Goal: Information Seeking & Learning: Learn about a topic

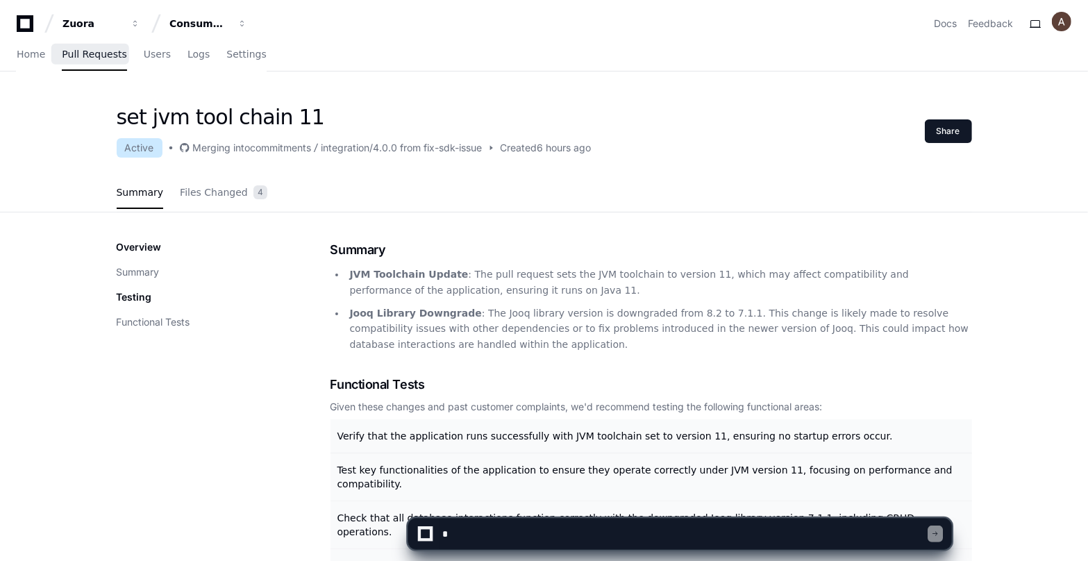
click at [102, 60] on link "Pull Requests" at bounding box center [94, 55] width 65 height 32
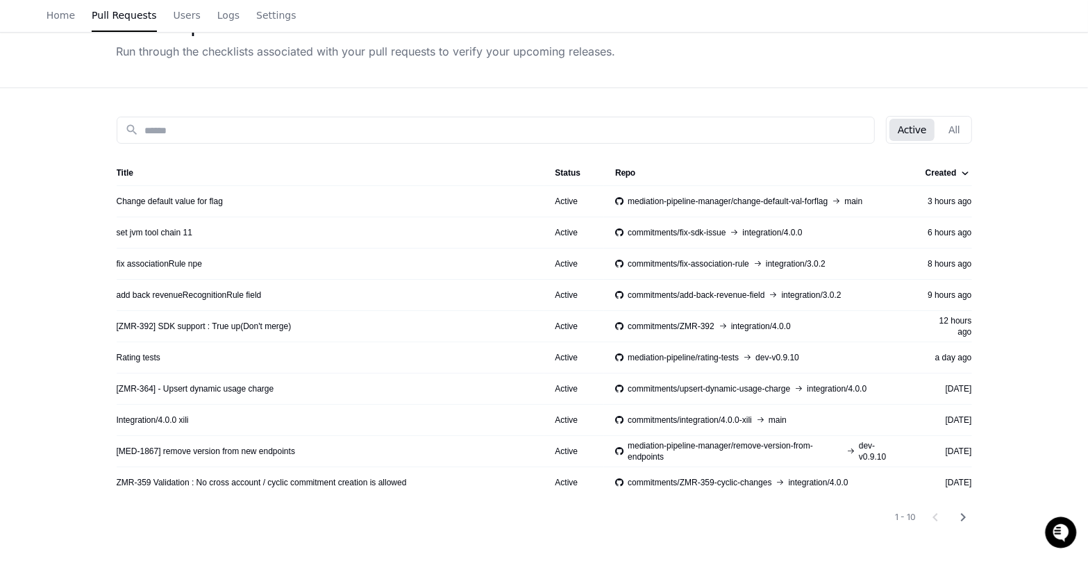
scroll to position [92, 0]
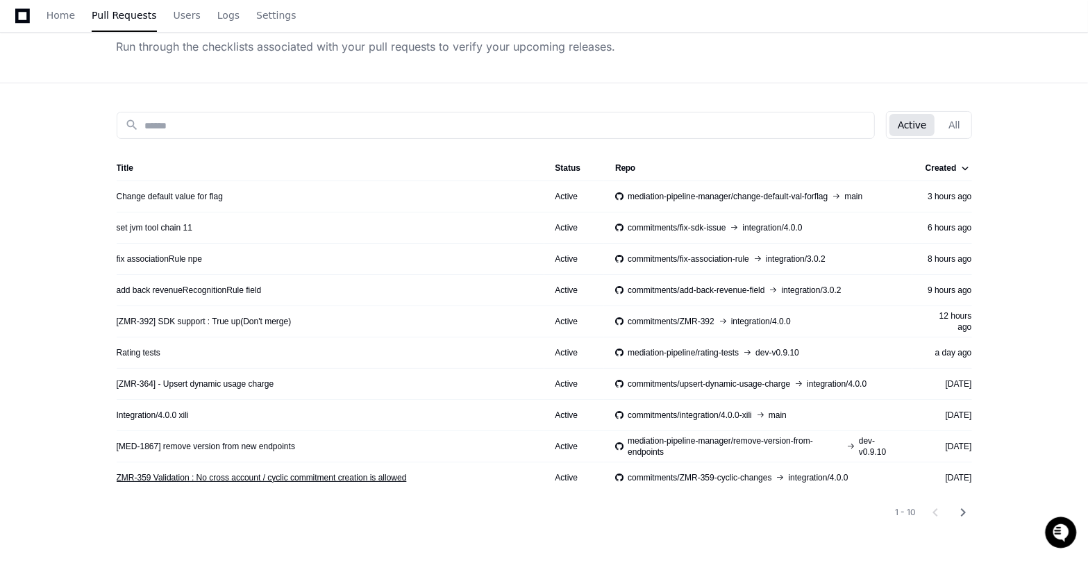
click at [207, 480] on link "ZMR-359 Validation : No cross account / cyclic commitment creation is allowed" at bounding box center [262, 477] width 290 height 11
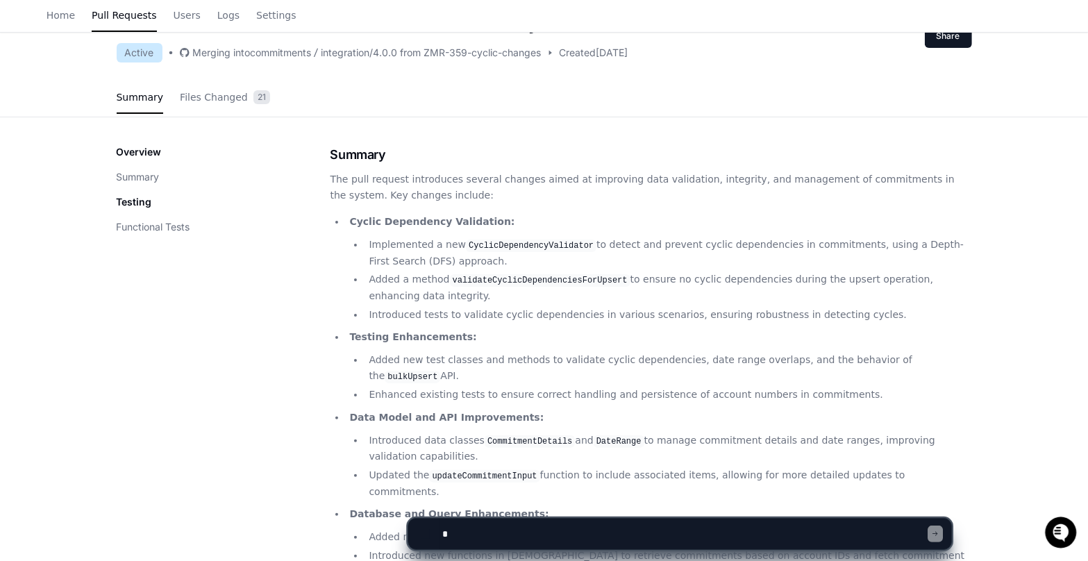
scroll to position [97, 0]
click at [156, 222] on button "Functional Tests" at bounding box center [154, 226] width 74 height 14
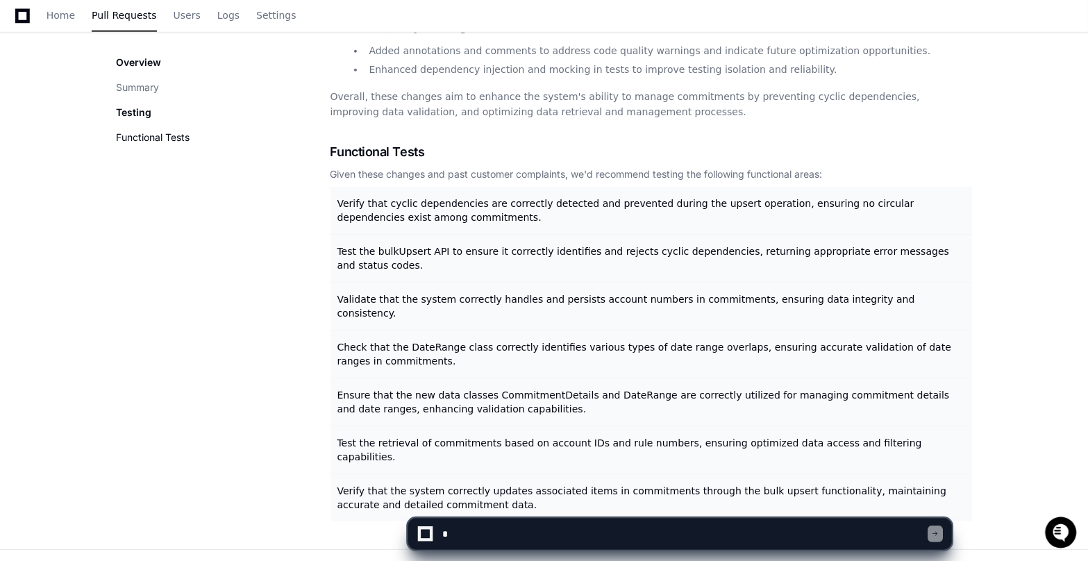
scroll to position [667, 0]
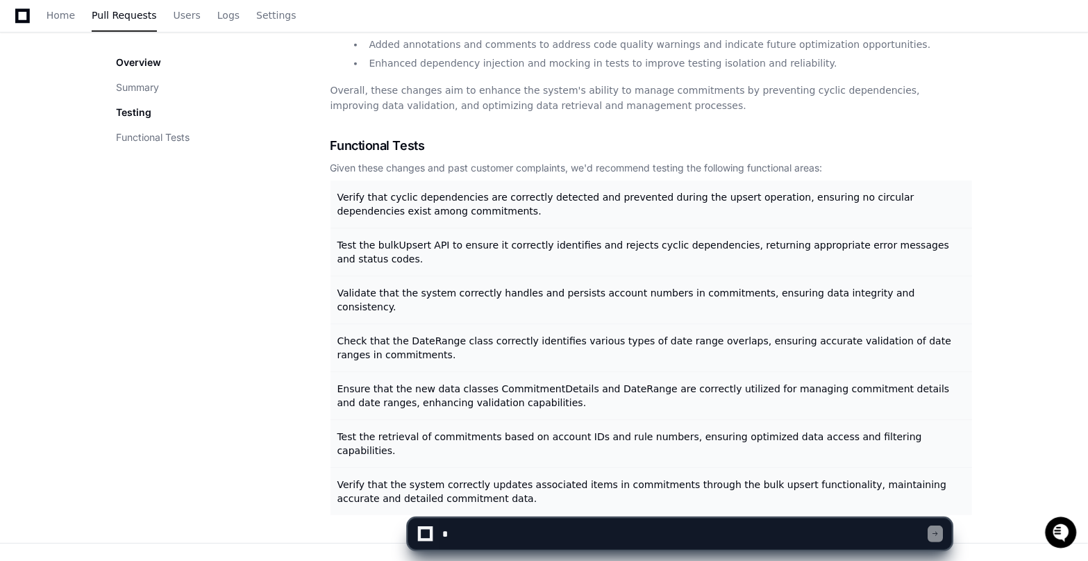
click at [490, 536] on textarea at bounding box center [684, 534] width 489 height 31
type textarea "*"
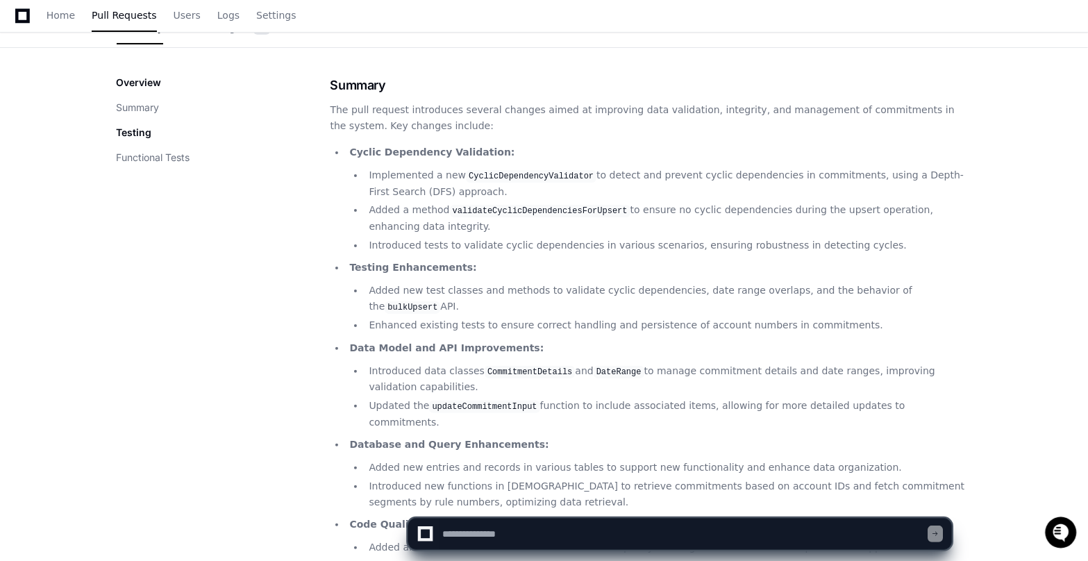
scroll to position [0, 0]
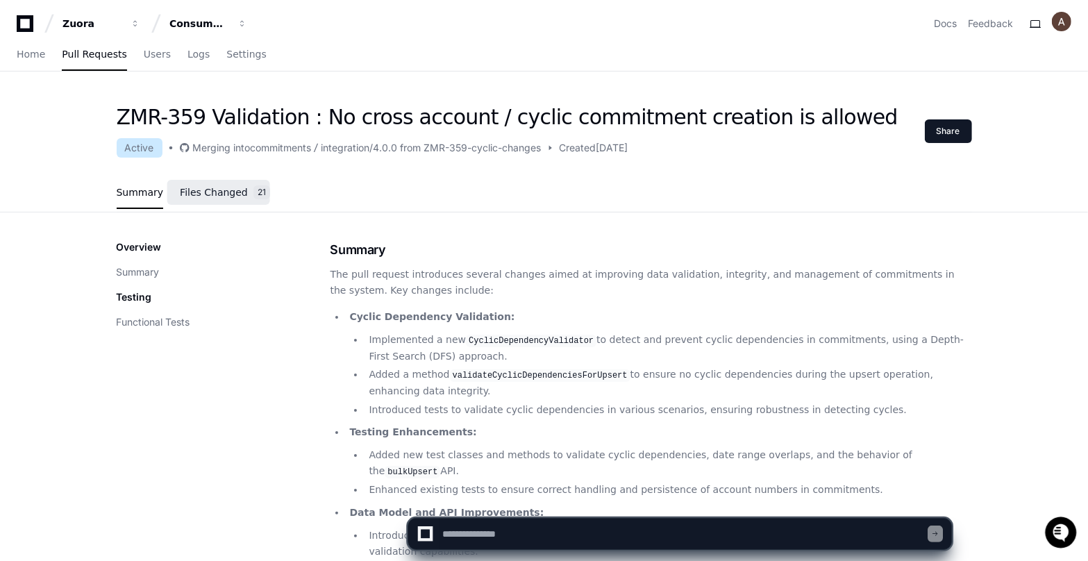
click at [239, 199] on link "Files Changed 21" at bounding box center [225, 192] width 90 height 37
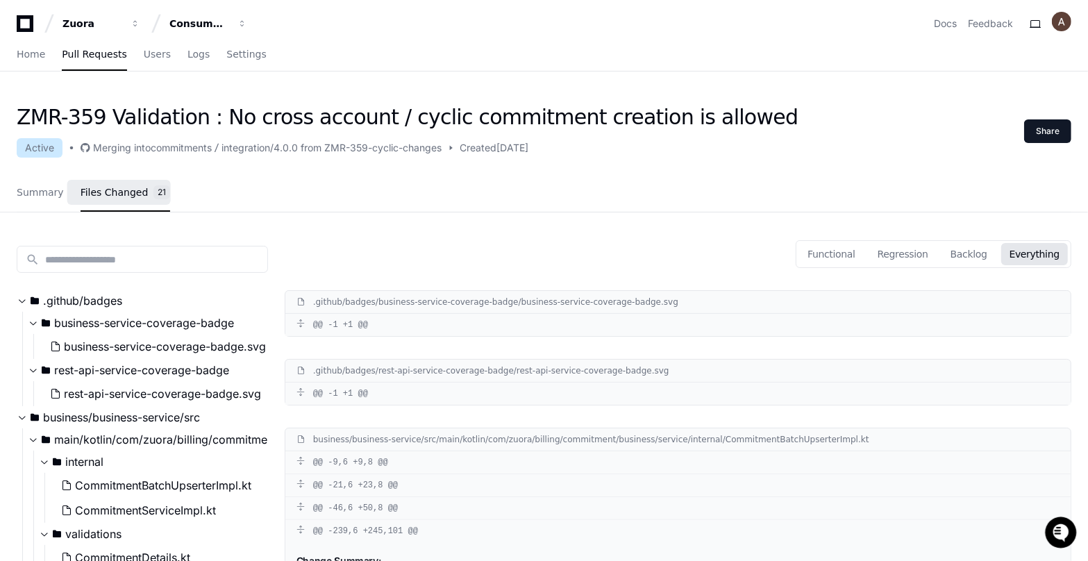
click at [62, 199] on div "Summary Files Changed 21" at bounding box center [93, 192] width 153 height 37
click at [53, 198] on link "Summary" at bounding box center [40, 193] width 47 height 32
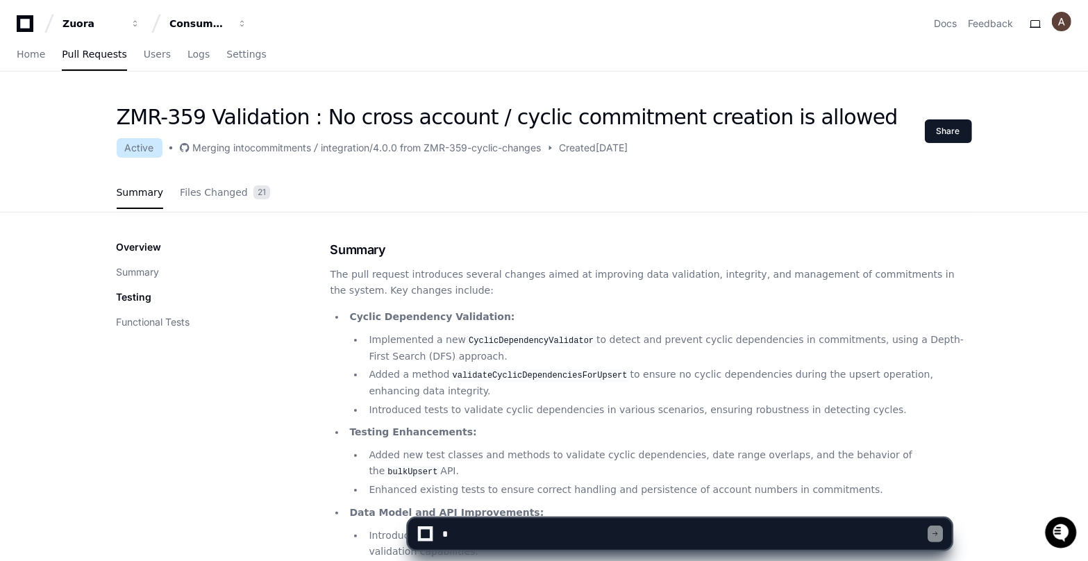
click at [153, 279] on div "Overview Summary Testing Functional Tests" at bounding box center [224, 284] width 214 height 89
click at [154, 272] on button "Summary" at bounding box center [138, 272] width 43 height 14
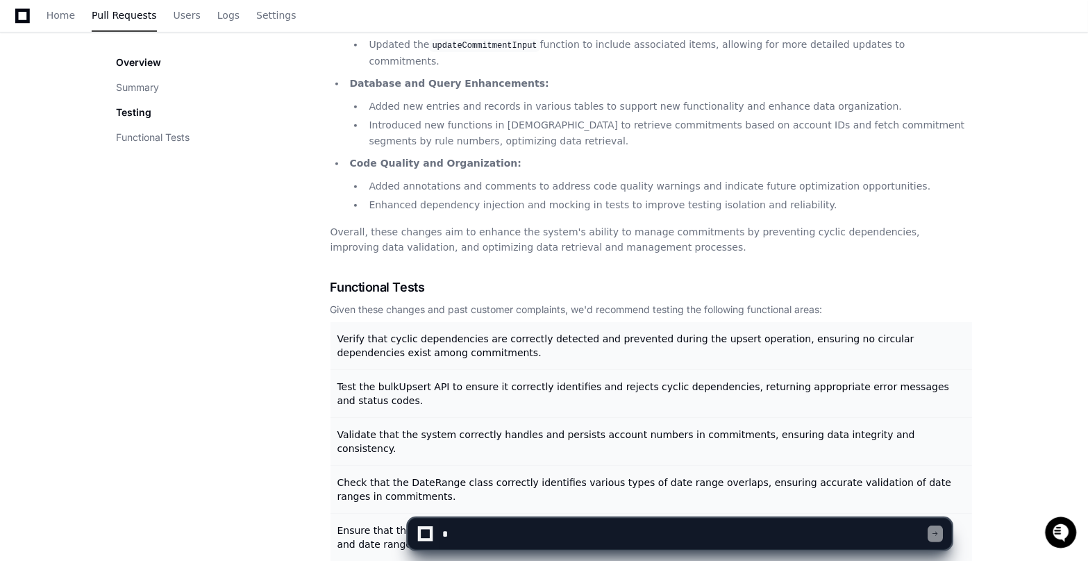
scroll to position [506, 0]
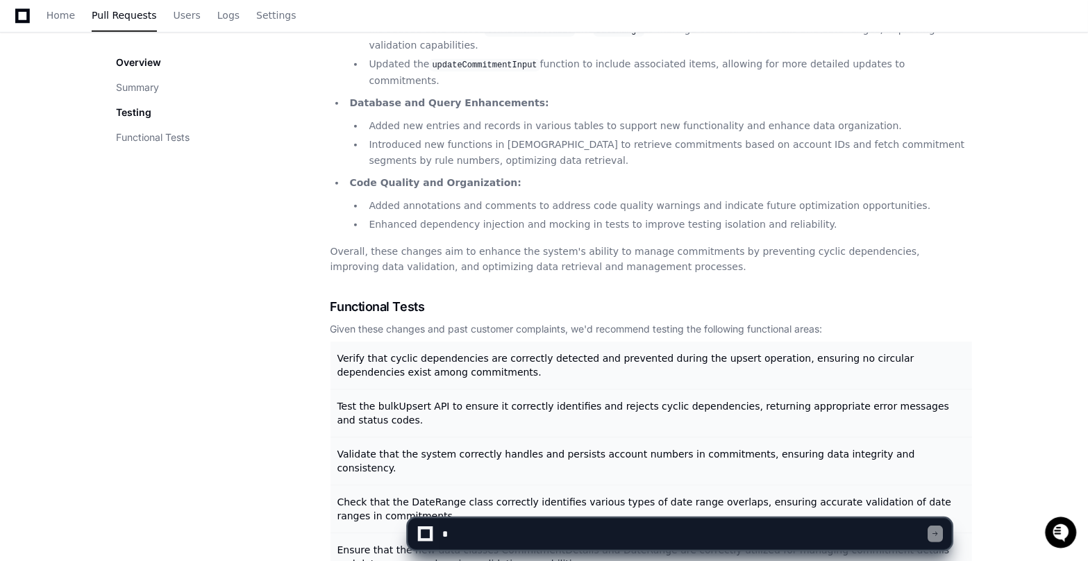
click at [511, 536] on textarea at bounding box center [684, 534] width 489 height 31
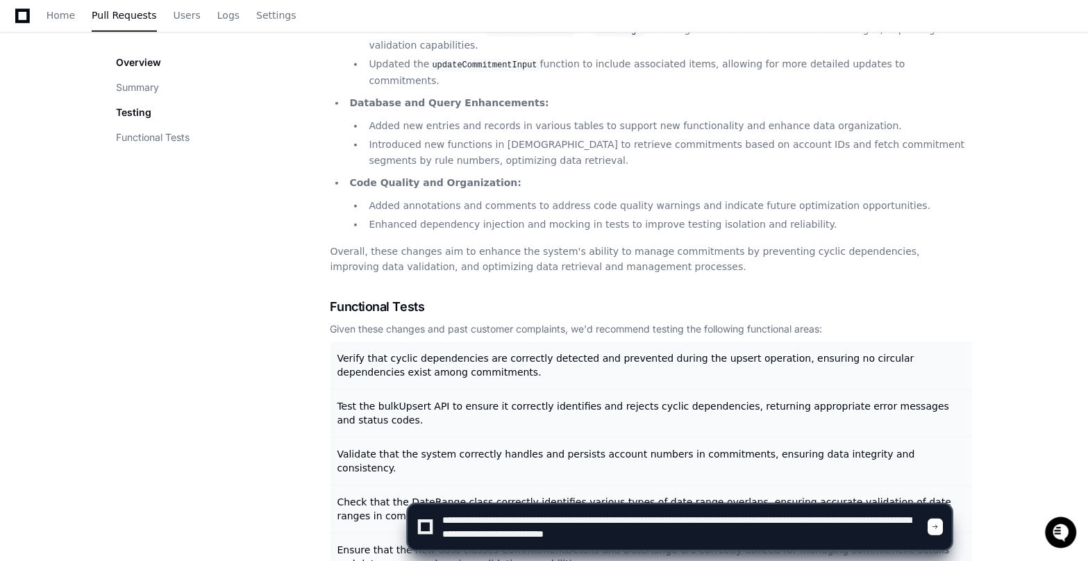
type textarea "**********"
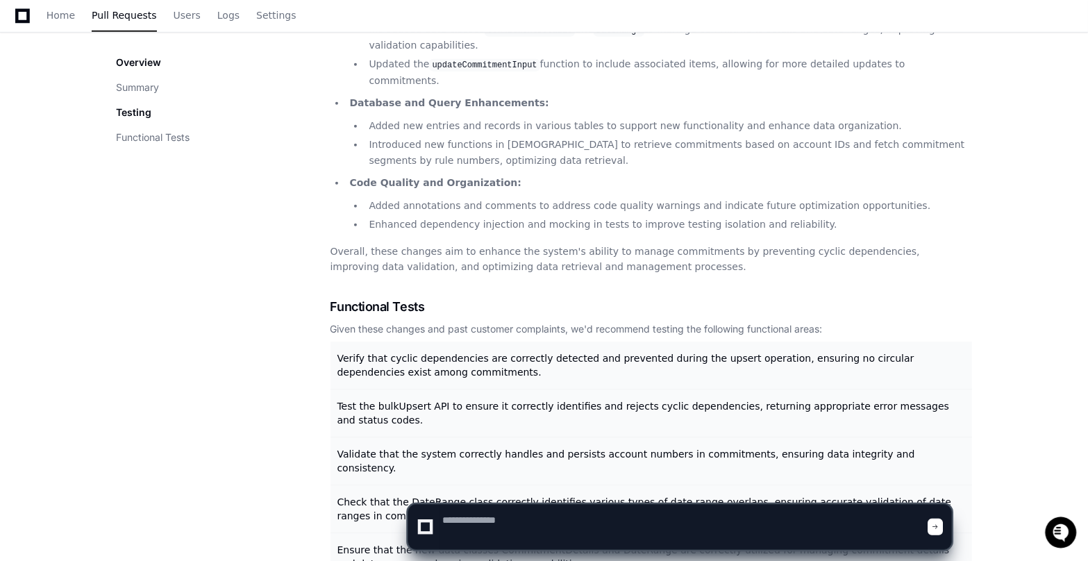
scroll to position [0, 0]
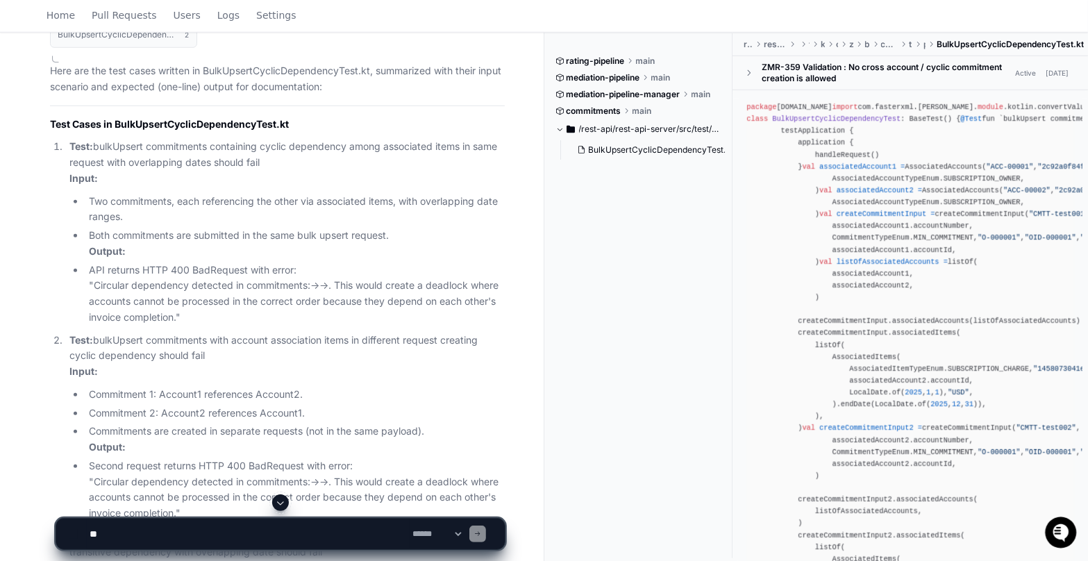
scroll to position [762, 0]
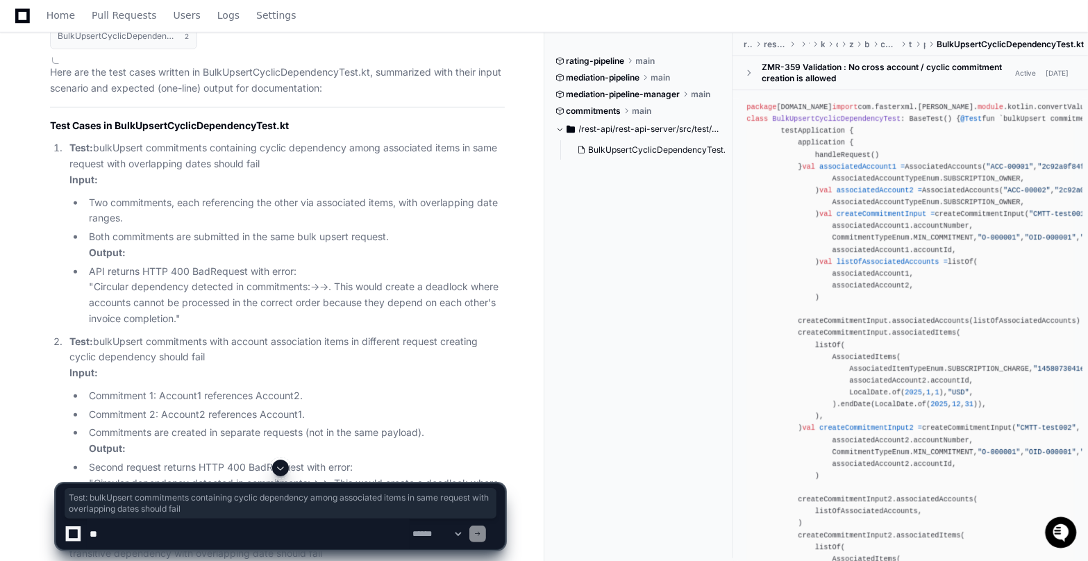
drag, startPoint x: 70, startPoint y: 148, endPoint x: 281, endPoint y: 160, distance: 210.7
click at [281, 160] on p "Test: bulkUpsert commitments containing cyclic dependency among associated item…" at bounding box center [286, 163] width 435 height 47
copy p "Test: bulkUpsert commitments containing cyclic dependency among associated item…"
click at [374, 213] on li "Two commitments, each referencing the other via associated items, with overlapp…" at bounding box center [295, 211] width 420 height 32
drag, startPoint x: 69, startPoint y: 147, endPoint x: 255, endPoint y: 313, distance: 248.8
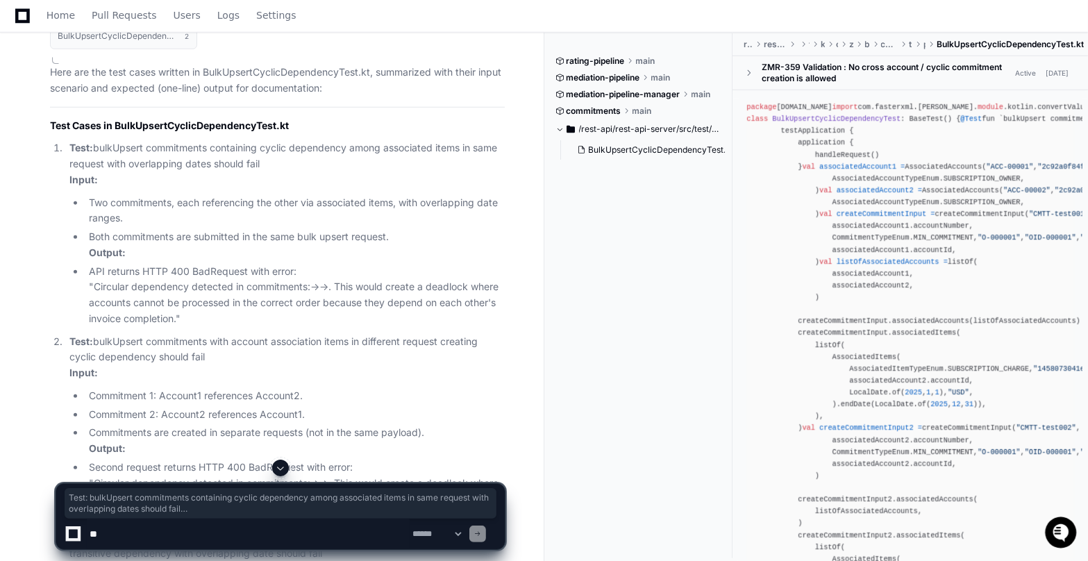
click at [255, 313] on li "Test: bulkUpsert commitments containing cyclic dependency among associated item…" at bounding box center [285, 233] width 440 height 186
copy li "Test: bulkUpsert commitments containing cyclic dependency among associated item…"
click at [308, 199] on li "Two commitments, each referencing the other via associated items, with overlapp…" at bounding box center [295, 211] width 420 height 32
drag, startPoint x: 71, startPoint y: 148, endPoint x: 281, endPoint y: 156, distance: 209.9
click at [281, 157] on p "Test: bulkUpsert commitments containing cyclic dependency among associated item…" at bounding box center [286, 163] width 435 height 47
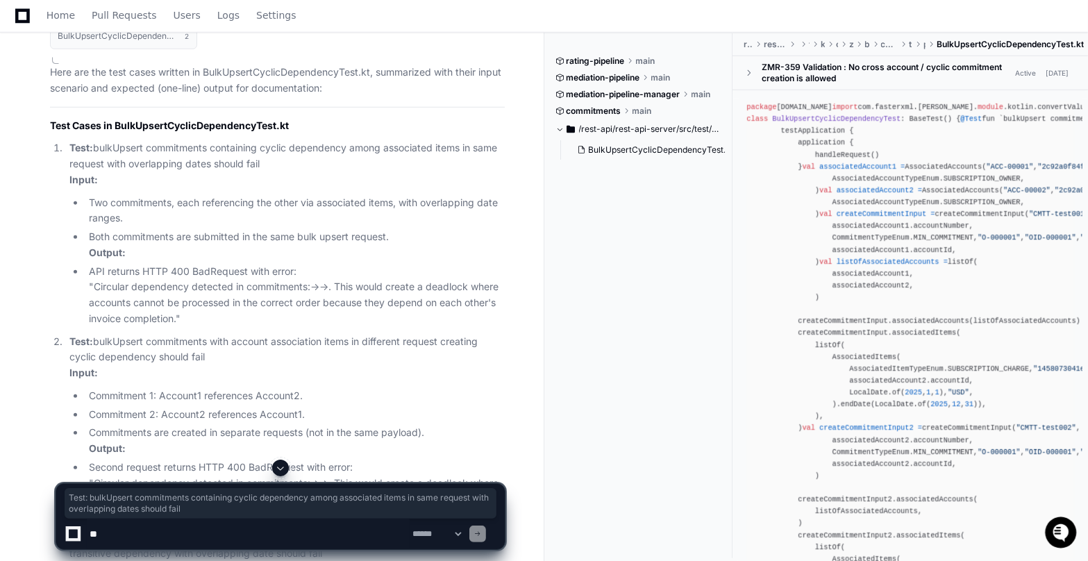
copy p "Test: bulkUpsert commitments containing cyclic dependency among associated item…"
drag, startPoint x: 69, startPoint y: 343, endPoint x: 215, endPoint y: 351, distance: 146.1
click at [217, 352] on p "Test: bulkUpsert commitments with account association items in different reques…" at bounding box center [286, 357] width 435 height 47
copy p "Test: bulkUpsert commitments with account association items in different reques…"
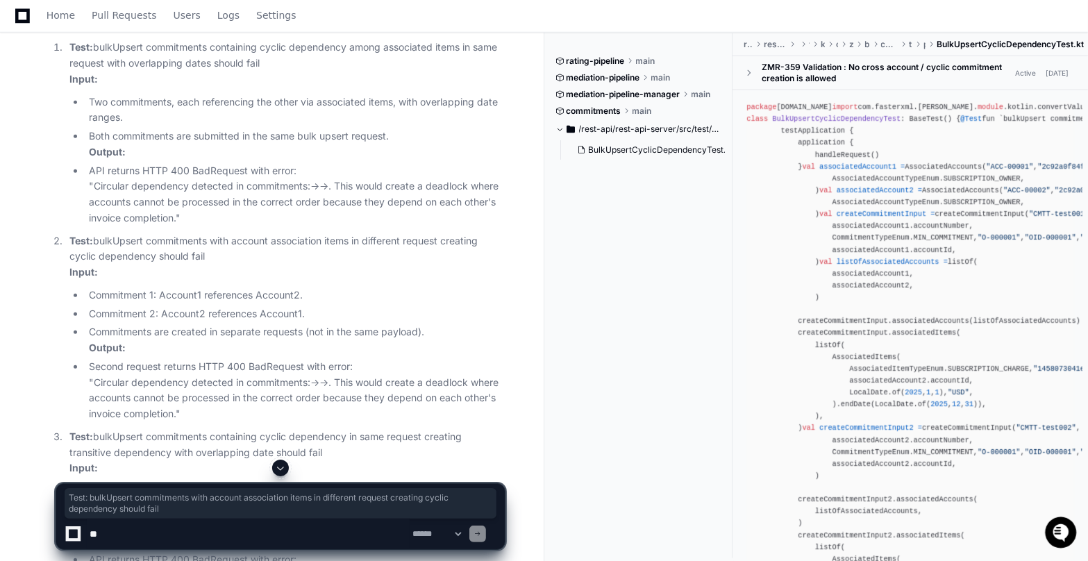
scroll to position [855, 0]
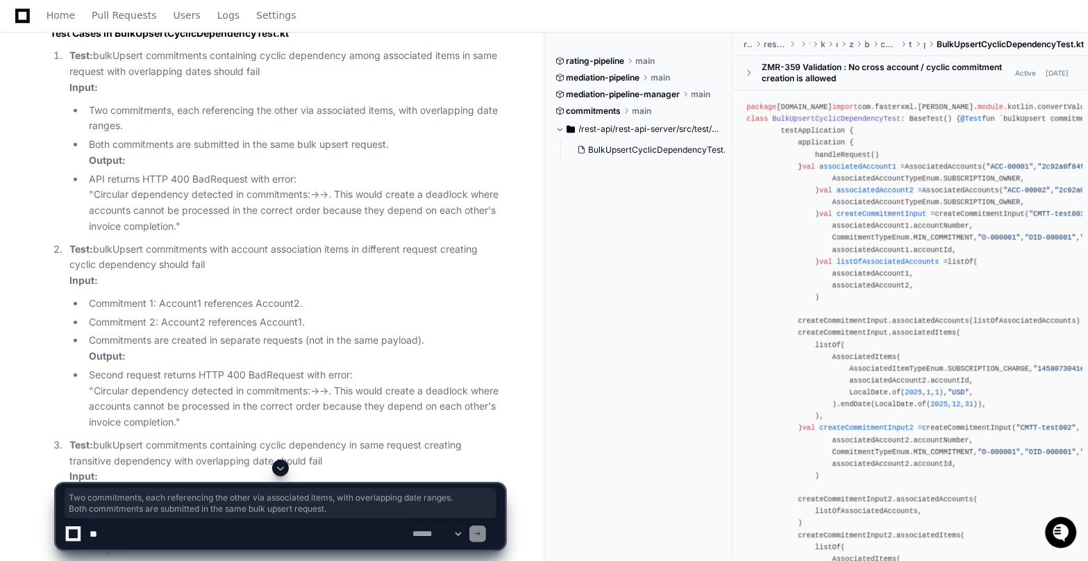
drag, startPoint x: 85, startPoint y: 110, endPoint x: 392, endPoint y: 146, distance: 309.6
click at [392, 147] on ul "Two commitments, each referencing the other via associated items, with overlapp…" at bounding box center [286, 169] width 435 height 132
copy ul "Two commitments, each referencing the other via associated items, with overlapp…"
drag, startPoint x: 89, startPoint y: 180, endPoint x: 312, endPoint y: 191, distance: 223.2
click at [312, 191] on li "API returns HTTP 400 BadRequest with error: "Circular dependency detected in co…" at bounding box center [295, 203] width 420 height 63
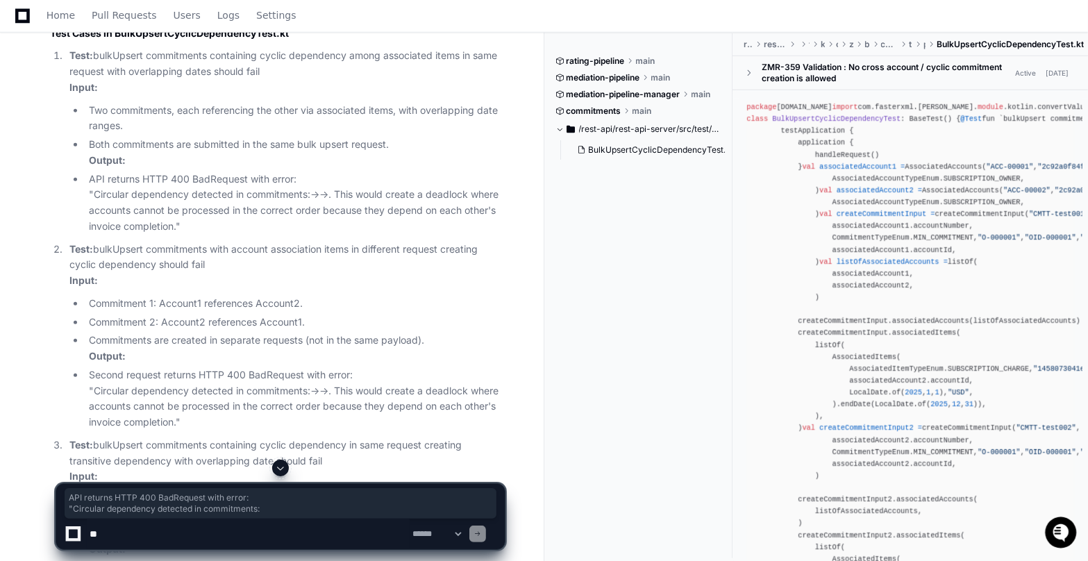
copy li "API returns HTTP 400 BadRequest with error: "Circular dependency detected in co…"
drag, startPoint x: 70, startPoint y: 249, endPoint x: 311, endPoint y: 395, distance: 282.0
click at [311, 395] on li "Test: bulkUpsert commitments with account association items in different reques…" at bounding box center [285, 336] width 440 height 189
copy li "Test: bulkUpsert commitments with account association items in different reques…"
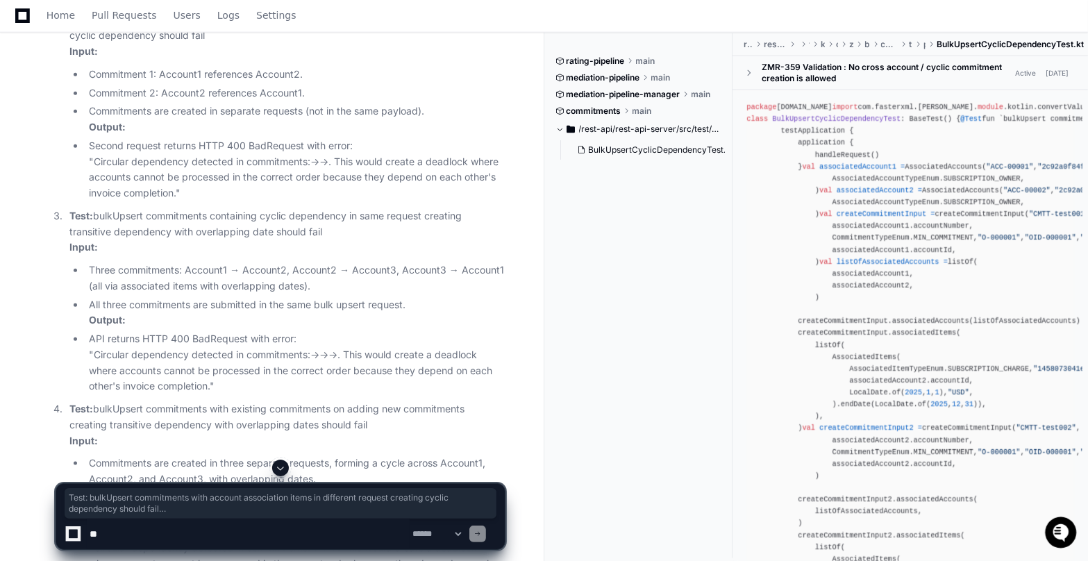
scroll to position [1087, 0]
drag, startPoint x: 53, startPoint y: 212, endPoint x: 312, endPoint y: 346, distance: 292.2
click at [312, 345] on ol "Test: bulkUpsert commitments containing cyclic dependency among associated item…" at bounding box center [277, 281] width 455 height 930
copy li "Test: bulkUpsert commitments containing cyclic dependency in same request creat…"
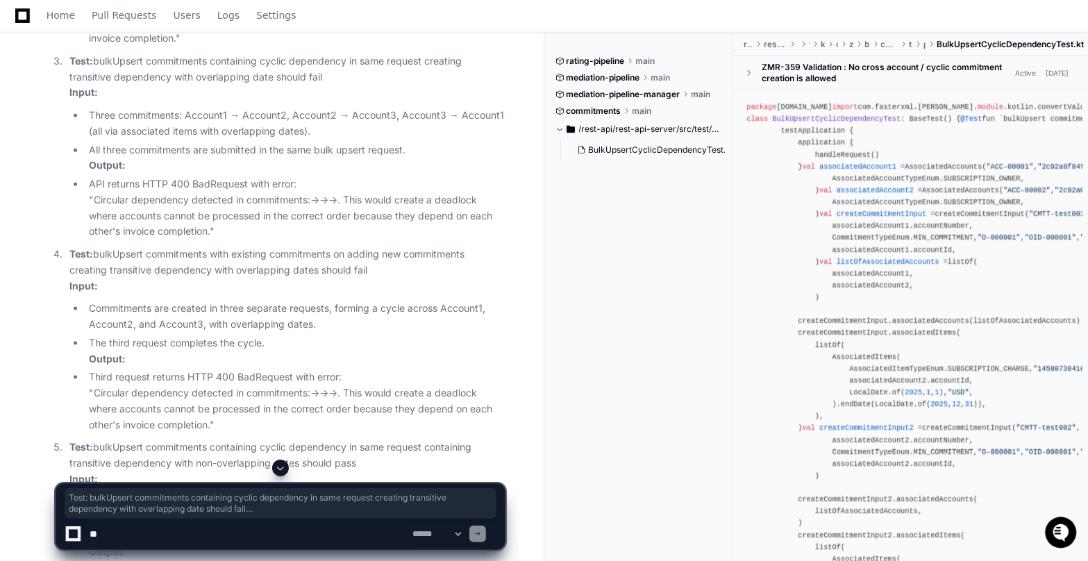
scroll to position [1324, 0]
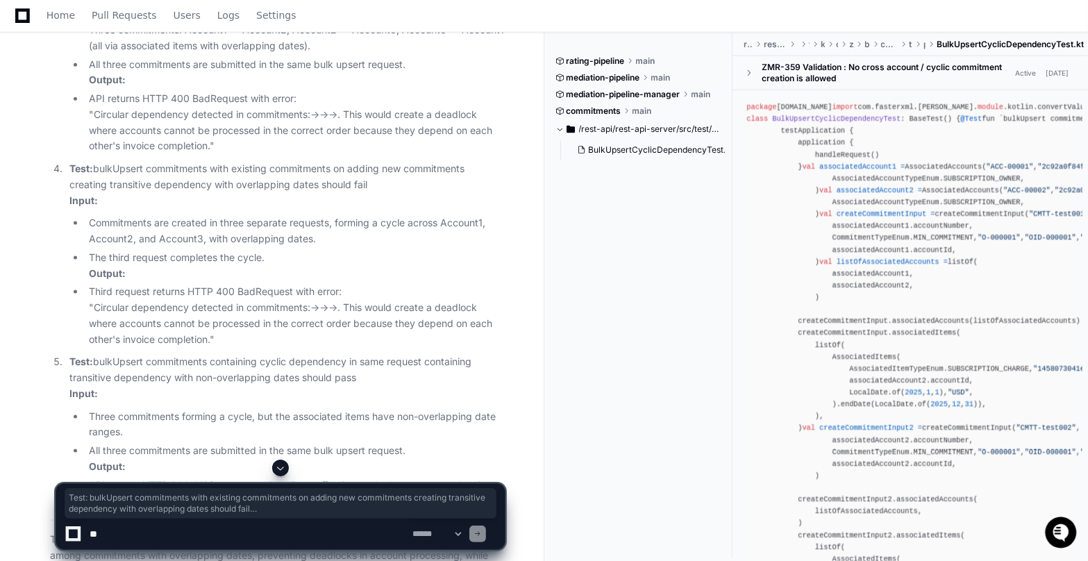
drag, startPoint x: 75, startPoint y: 168, endPoint x: 313, endPoint y: 309, distance: 276.7
click at [313, 309] on div "BulkUpsertCyclicDependencyTest.kt 2 Here are the test cases written in BulkUpse…" at bounding box center [263, 16] width 483 height 1127
copy li "Test: bulkUpsert commitments with existing commitments on adding new commitment…"
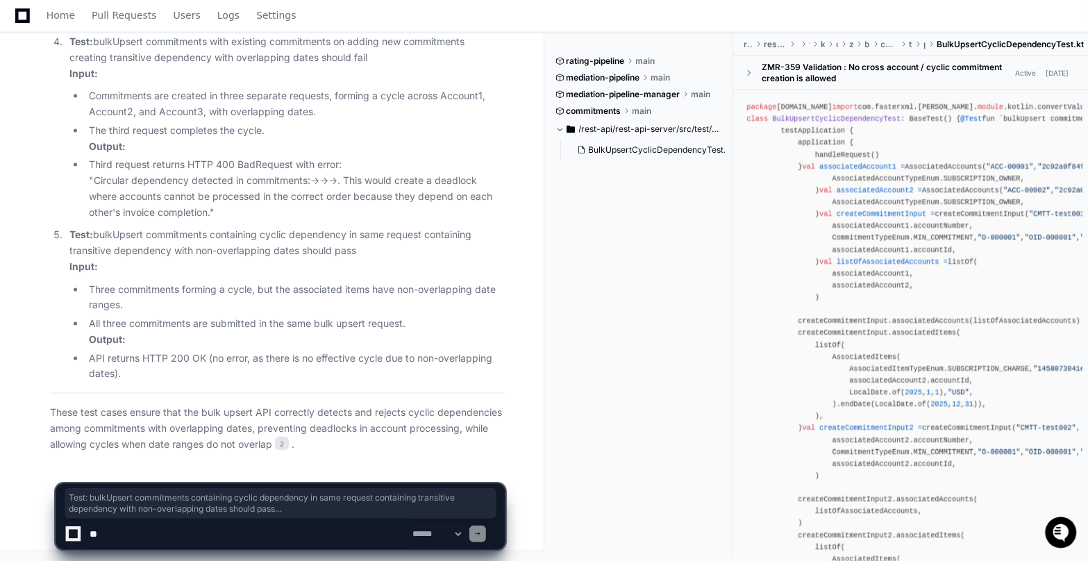
drag, startPoint x: 51, startPoint y: 231, endPoint x: 207, endPoint y: 360, distance: 202.7
copy li "Test: bulkUpsert commitments containing cyclic dependency in same request conta…"
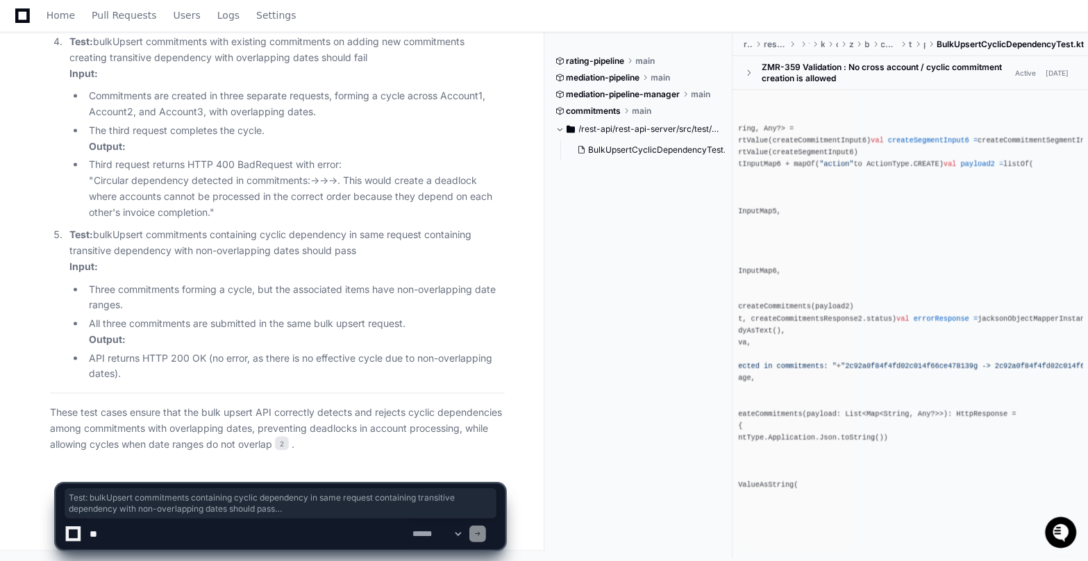
scroll to position [0, 0]
